Goal: Task Accomplishment & Management: Manage account settings

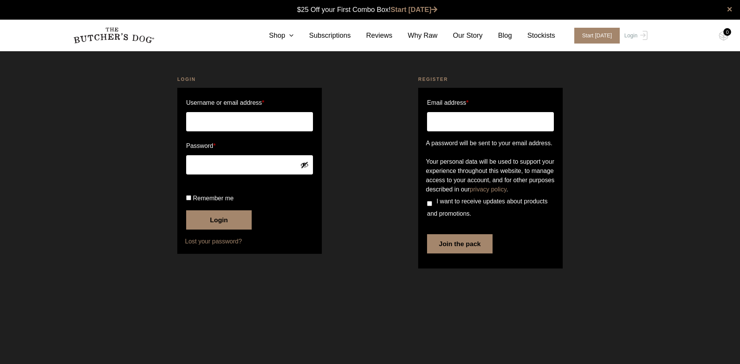
type input "apaemaa@gmail.com"
click at [189, 200] on input "Remember me" at bounding box center [188, 197] width 5 height 5
checkbox input "true"
click at [296, 231] on p "Remember me Login" at bounding box center [249, 211] width 129 height 40
click at [235, 230] on button "Login" at bounding box center [219, 219] width 66 height 19
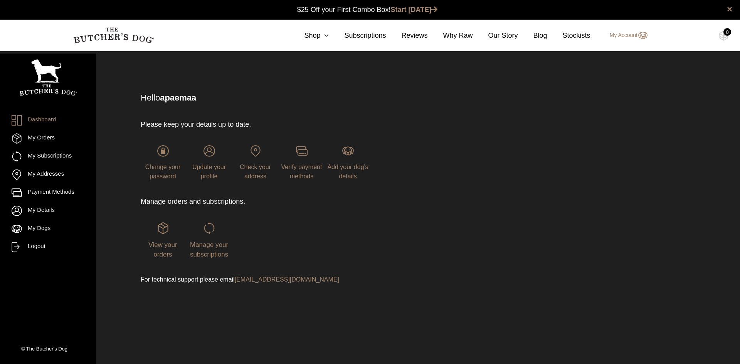
click at [209, 250] on div "Manage your subscriptions" at bounding box center [209, 240] width 44 height 37
click at [210, 245] on span "Manage your subscriptions" at bounding box center [209, 249] width 38 height 17
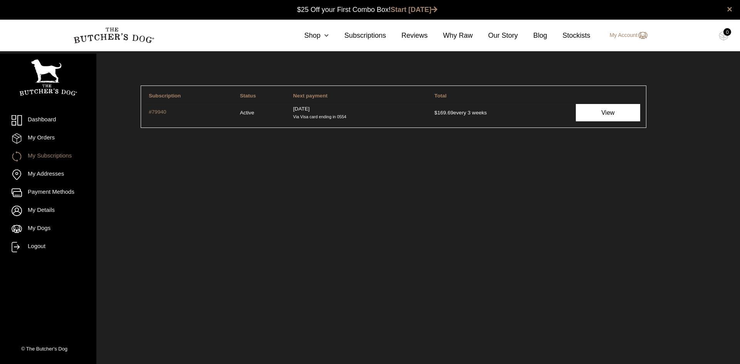
click at [601, 113] on link "View" at bounding box center [608, 112] width 64 height 17
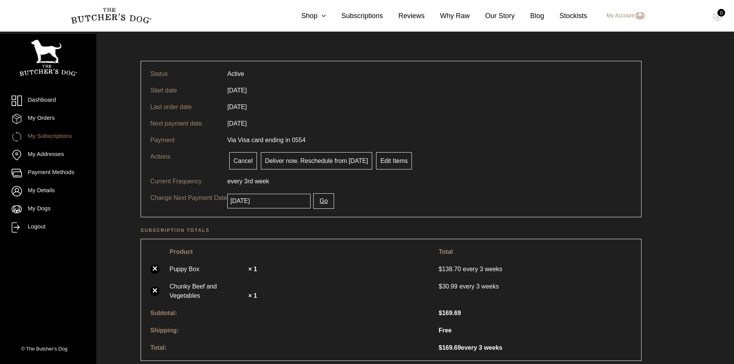
scroll to position [39, 0]
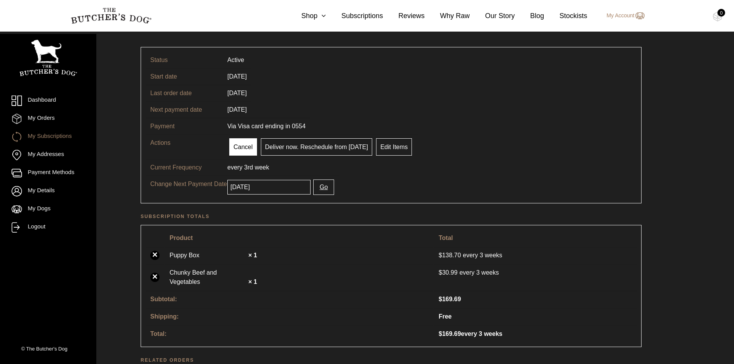
click at [244, 148] on link "Cancel" at bounding box center [243, 146] width 28 height 17
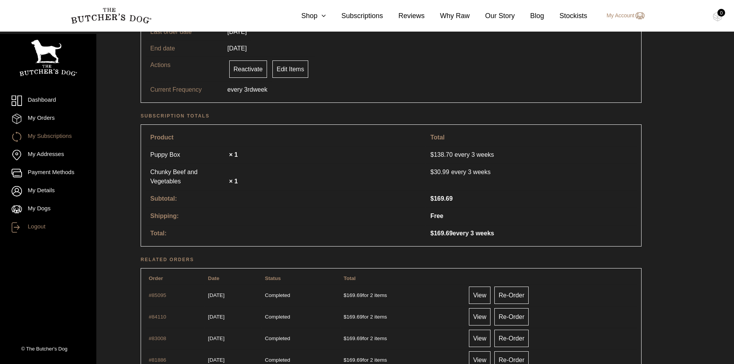
scroll to position [231, 0]
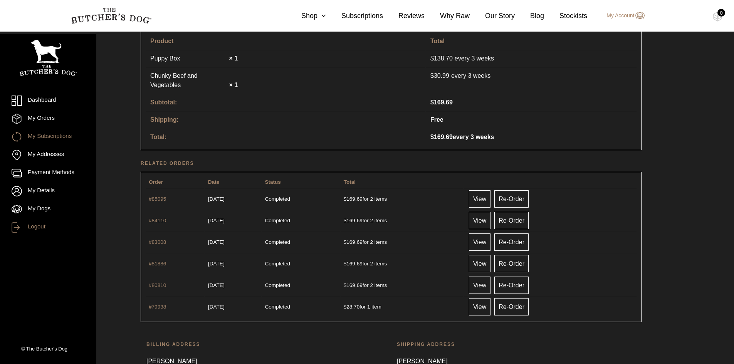
click at [42, 228] on link "Logout" at bounding box center [48, 227] width 73 height 10
